Goal: Task Accomplishment & Management: Manage account settings

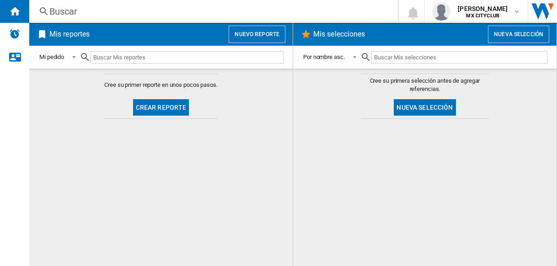
drag, startPoint x: 554, startPoint y: 1, endPoint x: 305, endPoint y: 112, distance: 273.2
click at [305, 112] on md-content "Cree su primera selección antes de agregar referencias. Nueva selección" at bounding box center [424, 168] width 263 height 198
click at [271, 207] on md-content "Cree su primer reporte en unos pocos pasos. Crear reporte" at bounding box center [160, 168] width 263 height 198
click at [529, 84] on md-content "Cree su primera selección antes de agregar referencias. Nueva selección" at bounding box center [424, 168] width 263 height 198
click at [284, 174] on md-content "Cree su primer reporte en unos pocos pasos. Crear reporte" at bounding box center [160, 168] width 263 height 198
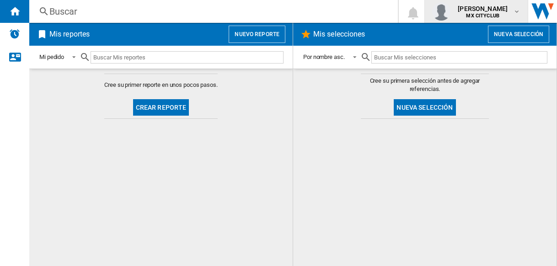
click at [475, 8] on span "[PERSON_NAME]" at bounding box center [483, 8] width 50 height 9
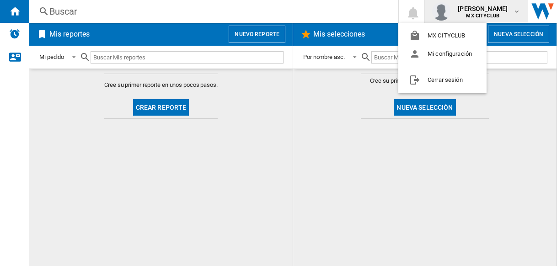
click at [301, 155] on md-backdrop at bounding box center [278, 133] width 557 height 266
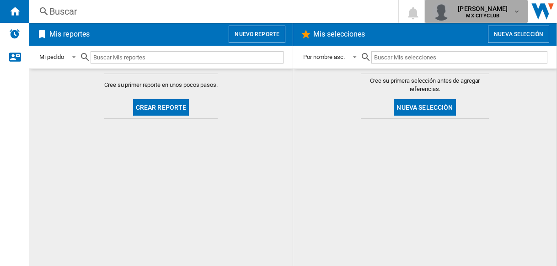
click at [491, 7] on span "[PERSON_NAME]" at bounding box center [483, 8] width 50 height 9
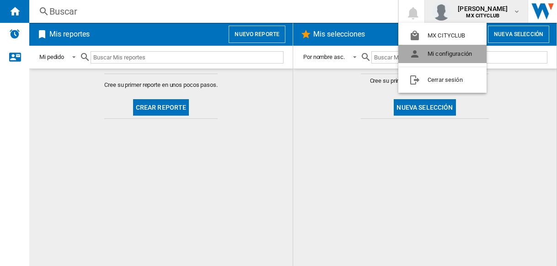
click at [460, 55] on button "Mi configuración" at bounding box center [442, 54] width 88 height 18
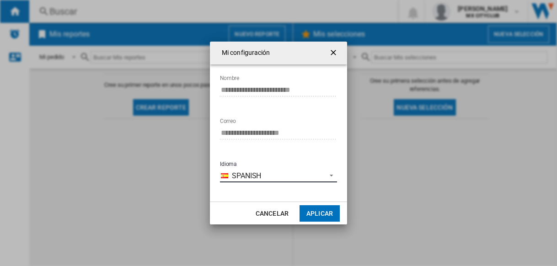
click at [275, 179] on span "Spanish" at bounding box center [277, 176] width 90 height 10
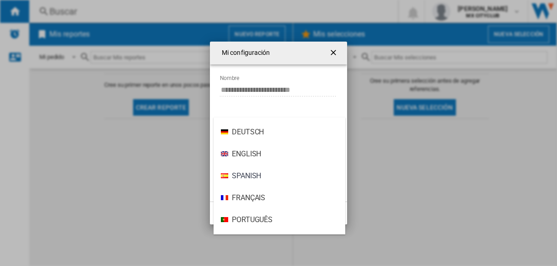
click at [310, 75] on md-backdrop at bounding box center [278, 133] width 557 height 266
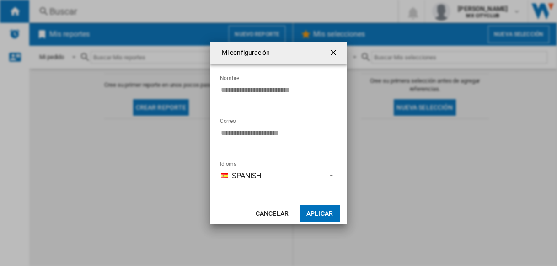
click at [292, 215] on md-dialog-actions "Cancelar Aplicar" at bounding box center [278, 213] width 137 height 23
click at [279, 214] on button "Cancelar" at bounding box center [272, 213] width 40 height 16
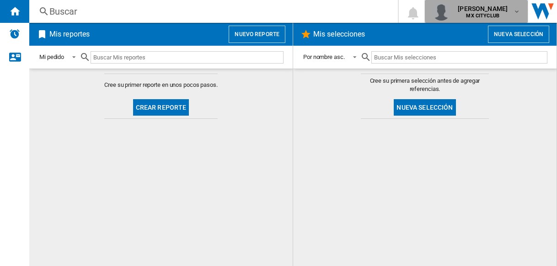
click at [489, 9] on span "[PERSON_NAME]" at bounding box center [483, 8] width 50 height 9
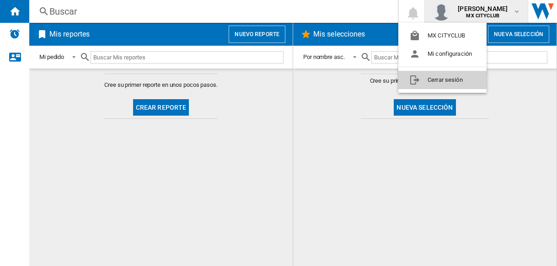
click at [435, 78] on button "Cerrar sesión" at bounding box center [442, 80] width 88 height 18
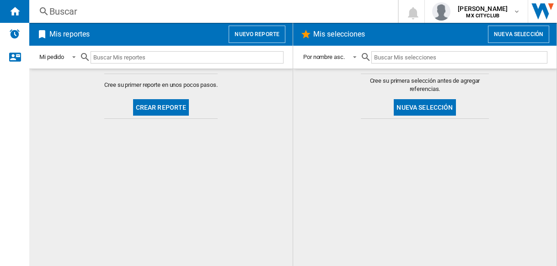
click at [310, 27] on span "Mis selecciones Nueva selección" at bounding box center [424, 34] width 249 height 17
click at [305, 34] on ng-md-icon at bounding box center [305, 34] width 11 height 11
click at [288, 119] on md-content "Cree su primer reporte en unos pocos pasos. Crear reporte" at bounding box center [160, 168] width 263 height 198
